Goal: Information Seeking & Learning: Learn about a topic

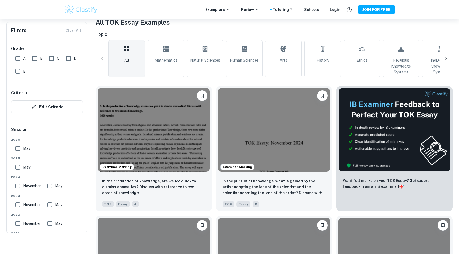
scroll to position [110, 0]
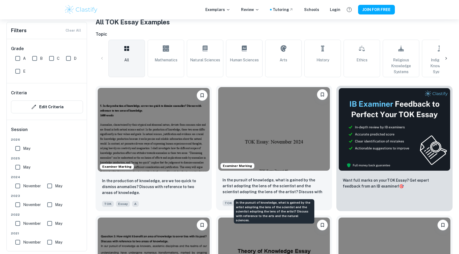
click at [291, 180] on p "In the pursuit of knowledge, what is gained by the artist adopting the lens of …" at bounding box center [274, 186] width 103 height 18
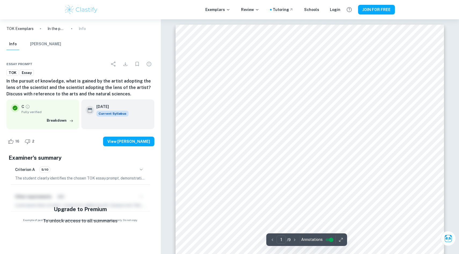
scroll to position [110, 0]
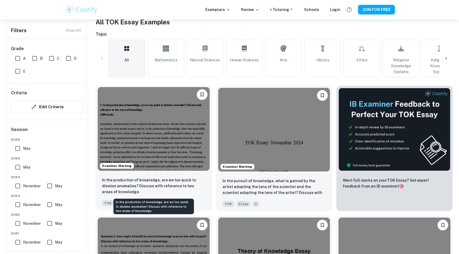
click at [150, 181] on p "In the production of knowledge, are we too quick to dismiss anomalies? Discuss …" at bounding box center [153, 186] width 103 height 18
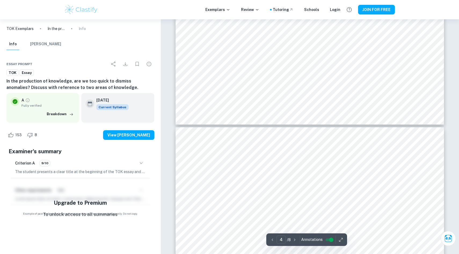
type input "5"
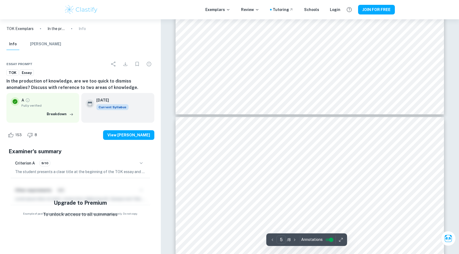
scroll to position [1394, 0]
